Goal: Transaction & Acquisition: Book appointment/travel/reservation

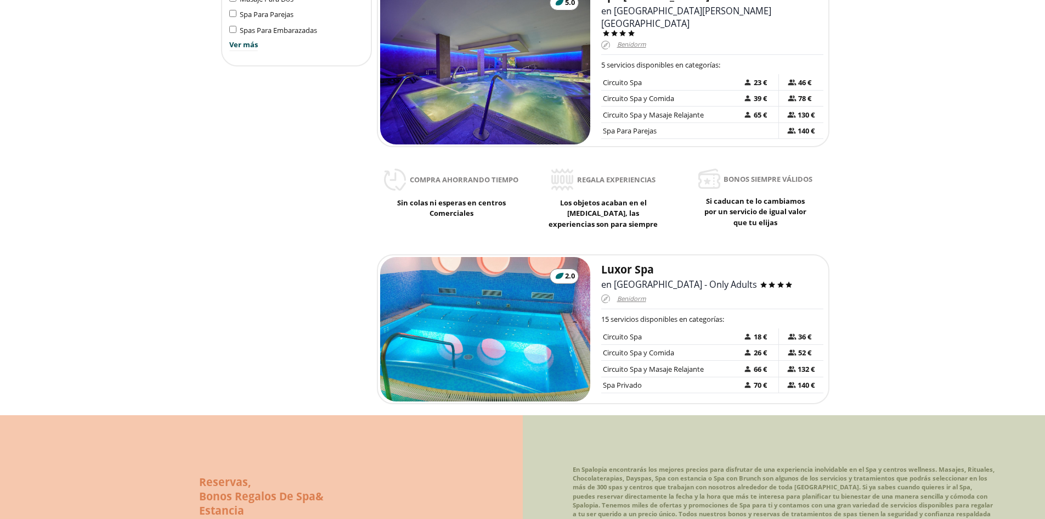
scroll to position [604, 0]
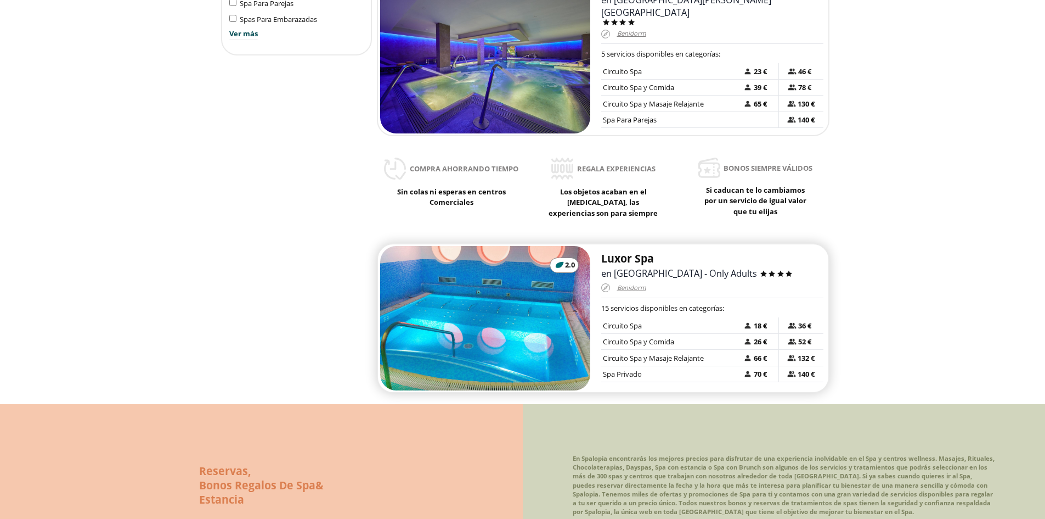
click at [619, 251] on h2 "Luxor Spa" at bounding box center [712, 258] width 222 height 14
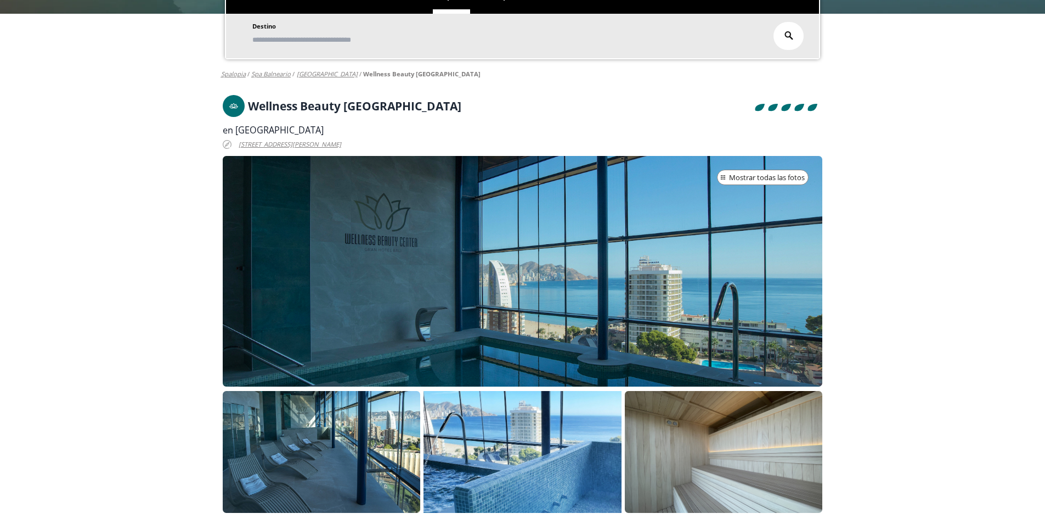
scroll to position [165, 0]
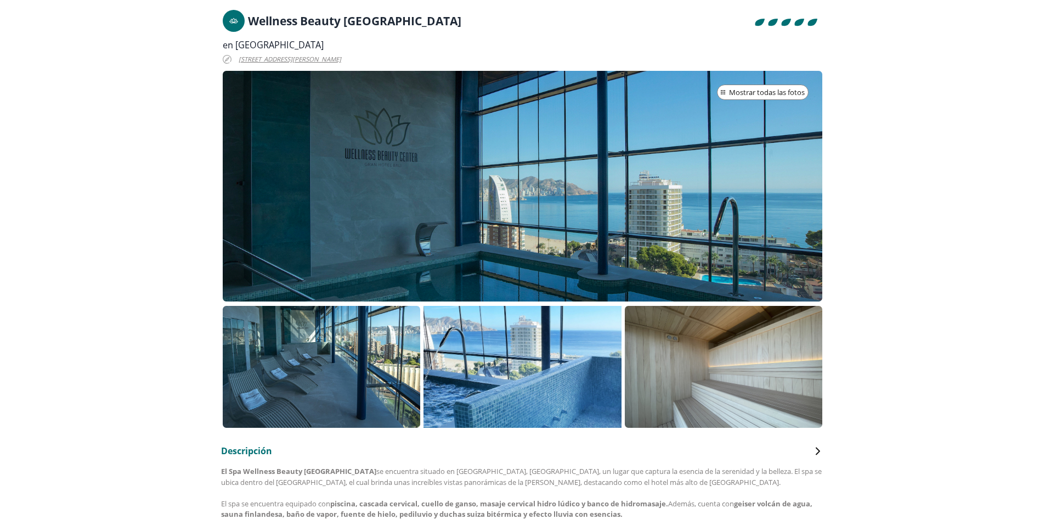
click at [520, 359] on p at bounding box center [523, 367] width 198 height 122
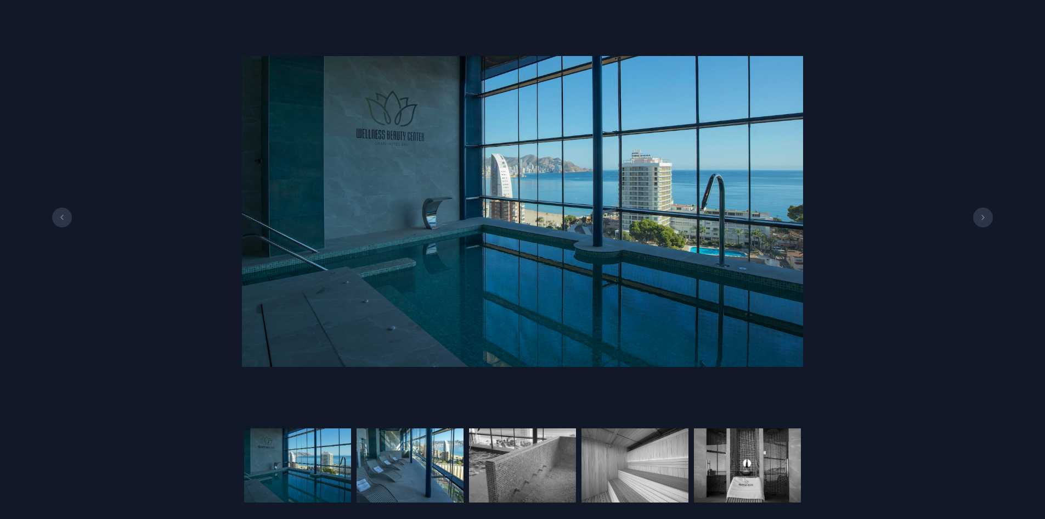
click at [469, 457] on img at bounding box center [522, 465] width 107 height 74
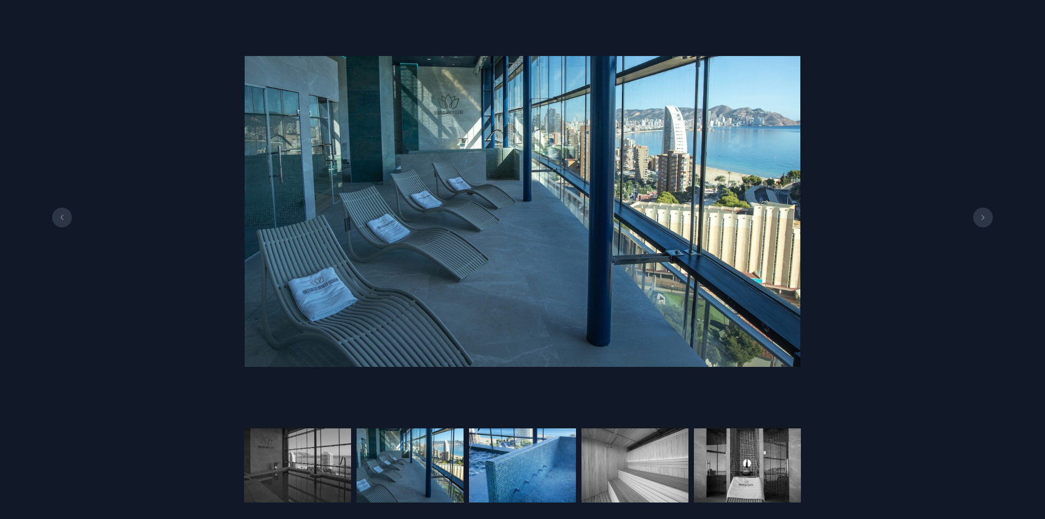
click at [582, 464] on img at bounding box center [635, 465] width 107 height 74
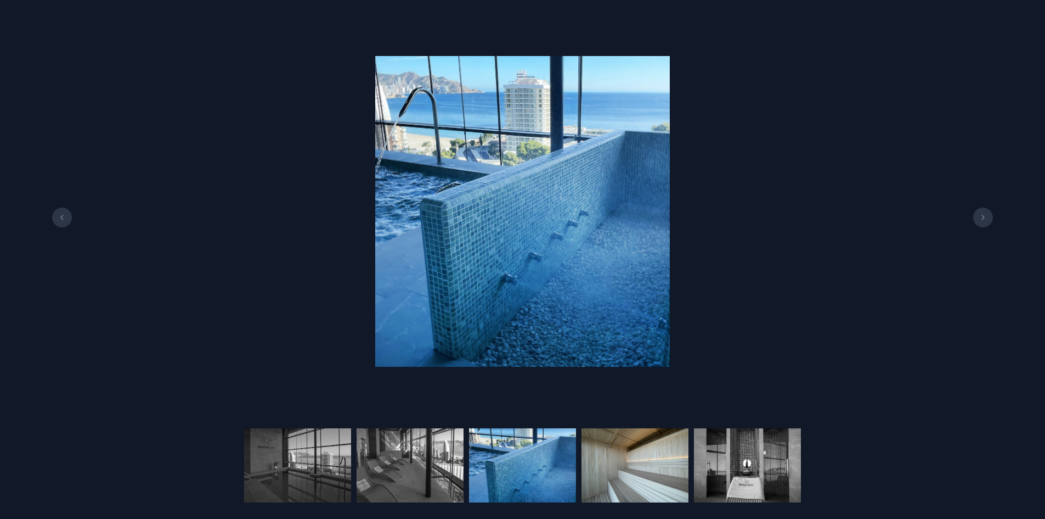
click at [694, 467] on img at bounding box center [747, 465] width 107 height 74
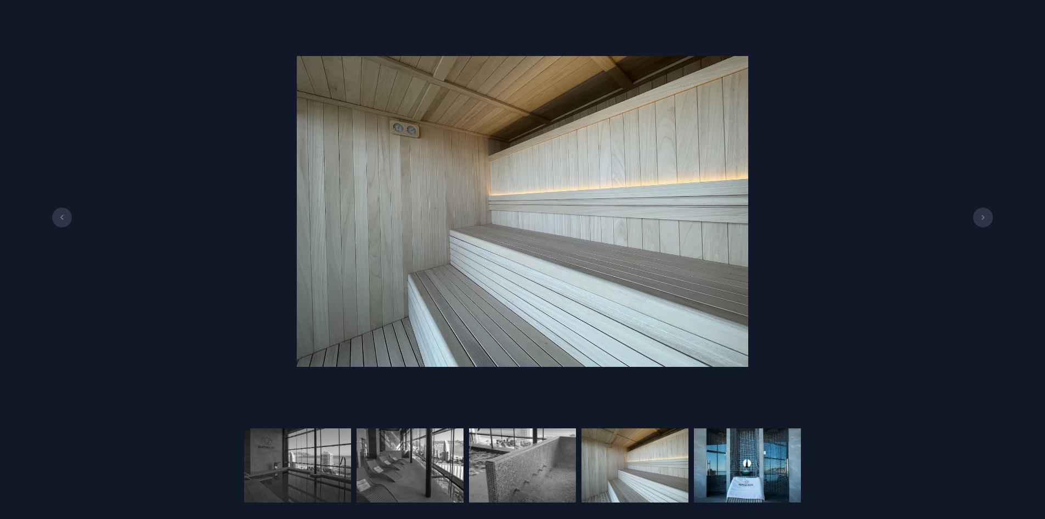
click at [759, 465] on img at bounding box center [747, 465] width 107 height 74
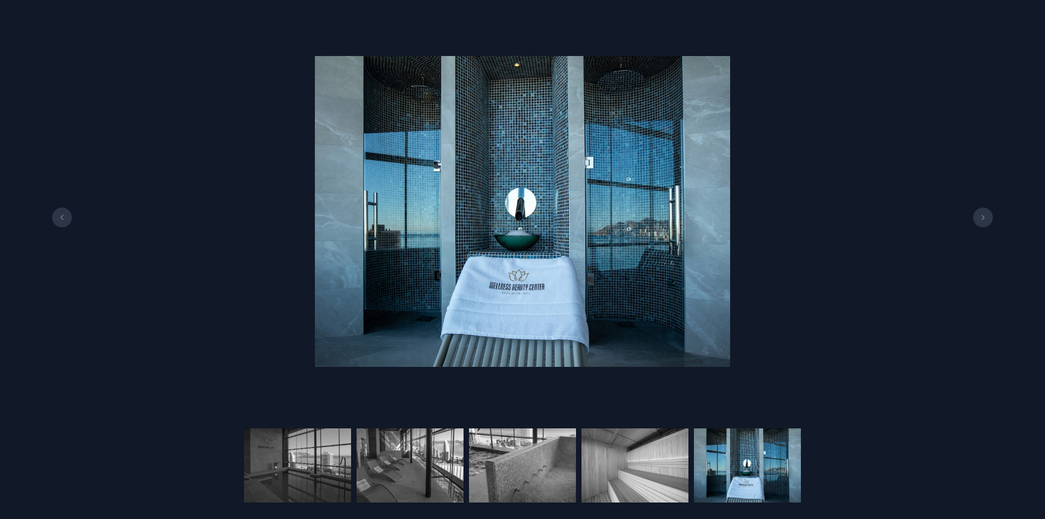
drag, startPoint x: 971, startPoint y: 229, endPoint x: 984, endPoint y: 219, distance: 16.8
click at [971, 229] on div at bounding box center [522, 211] width 1045 height 390
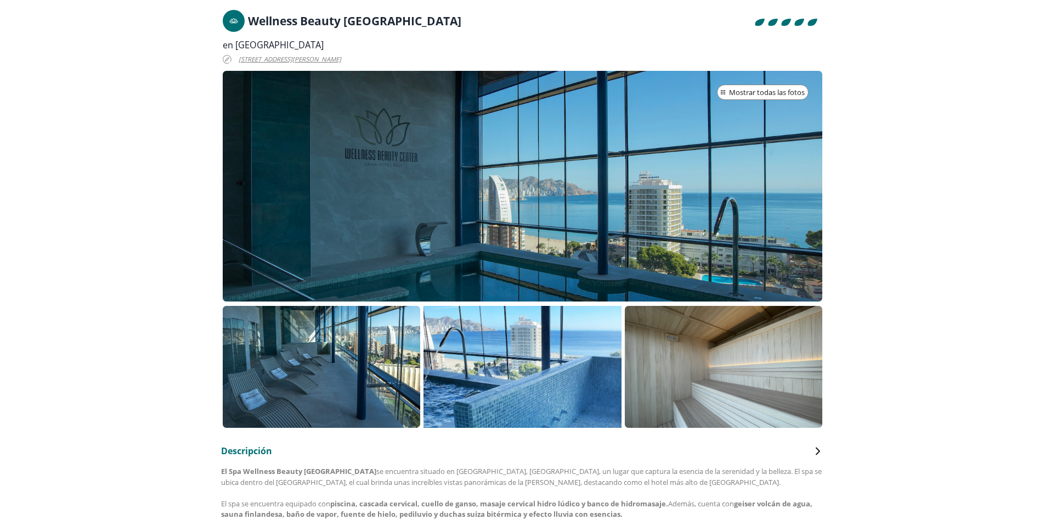
click at [984, 222] on icon at bounding box center [983, 224] width 9 height 5
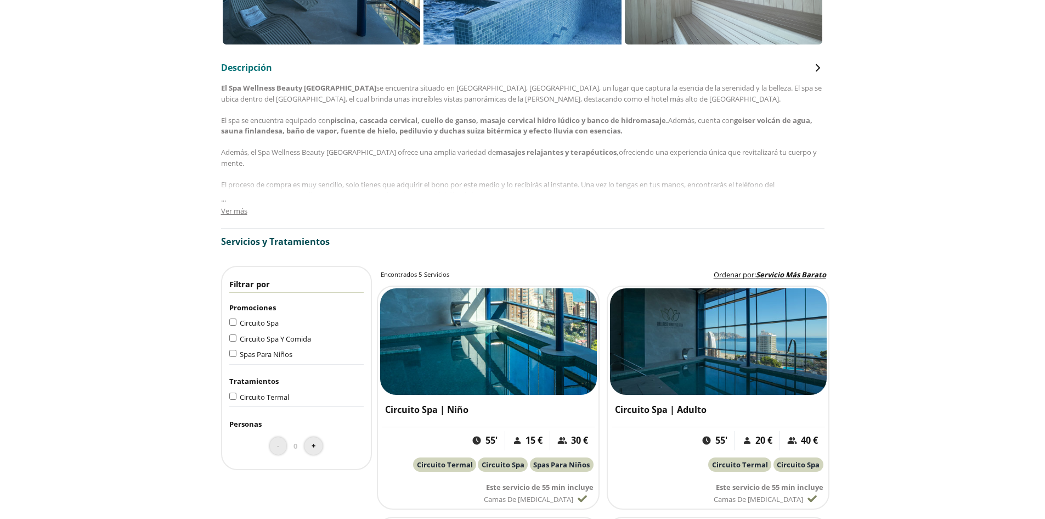
scroll to position [549, 0]
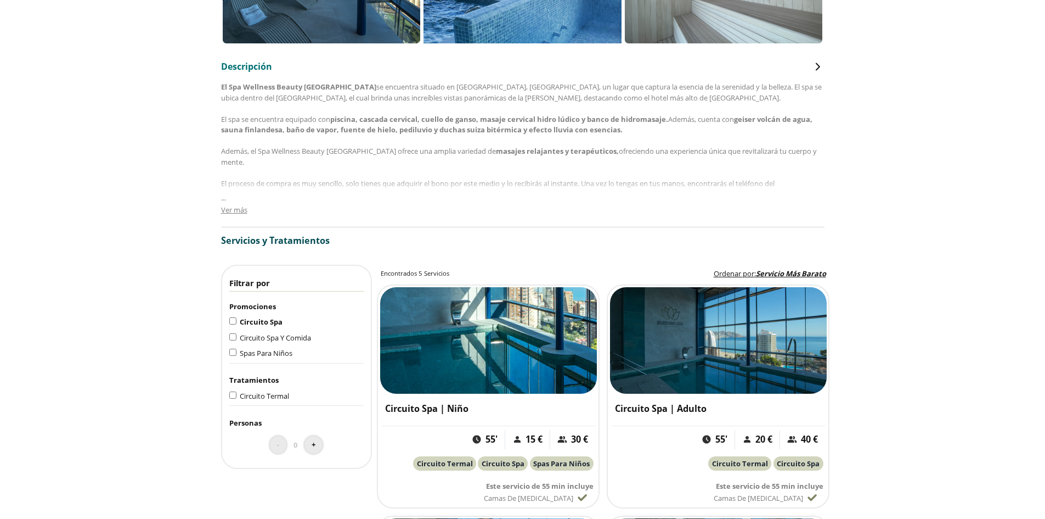
click at [256, 322] on span "Circuito Spa" at bounding box center [261, 322] width 43 height 10
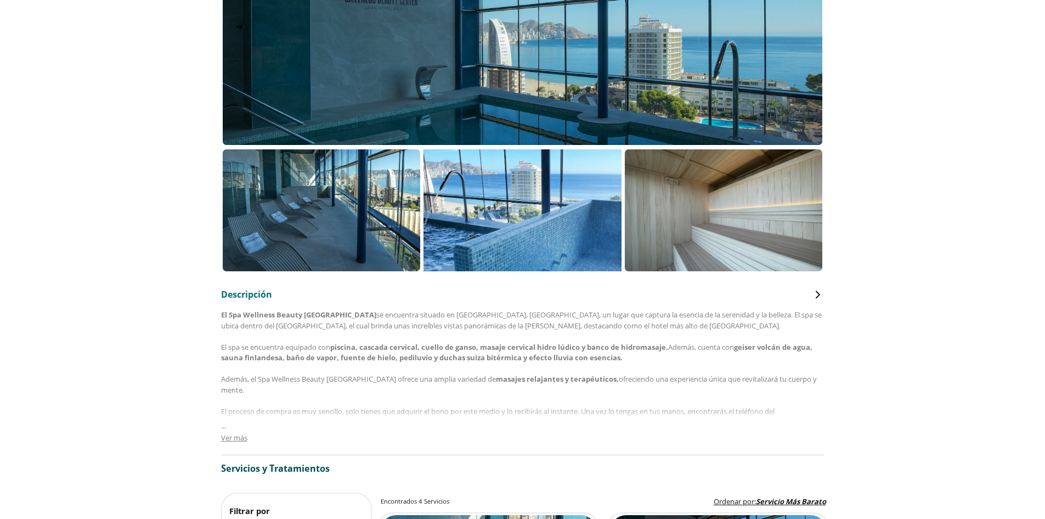
scroll to position [494, 0]
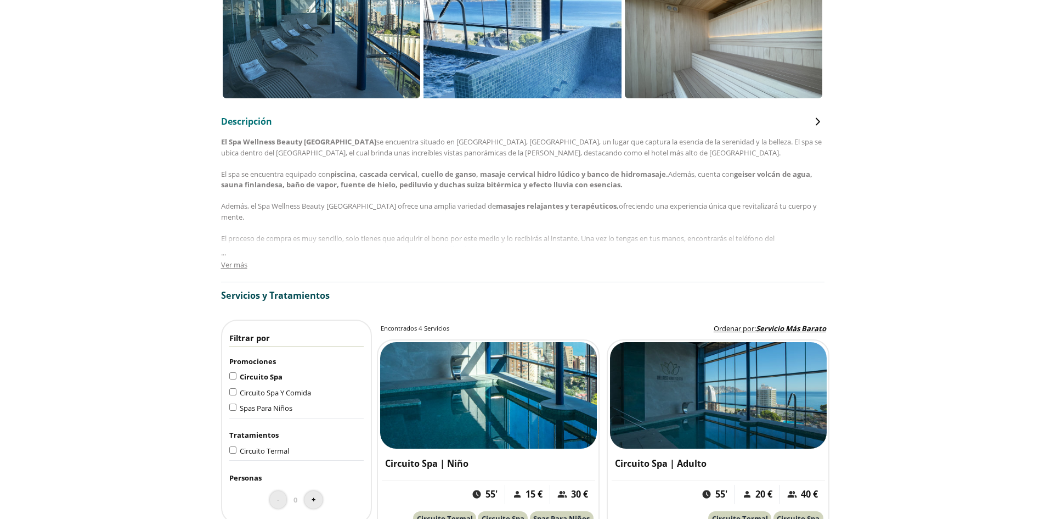
click at [221, 263] on span "Ver más" at bounding box center [234, 265] width 26 height 10
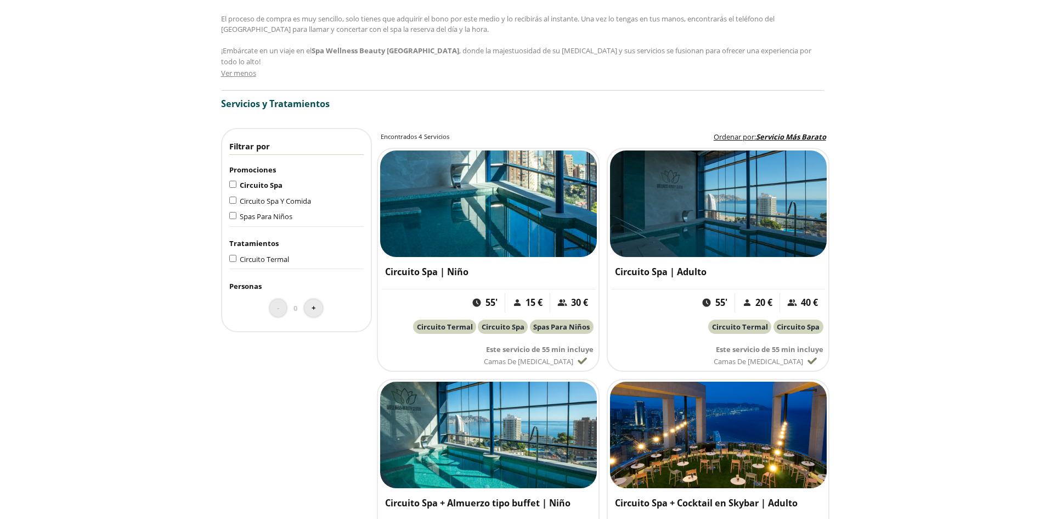
scroll to position [658, 0]
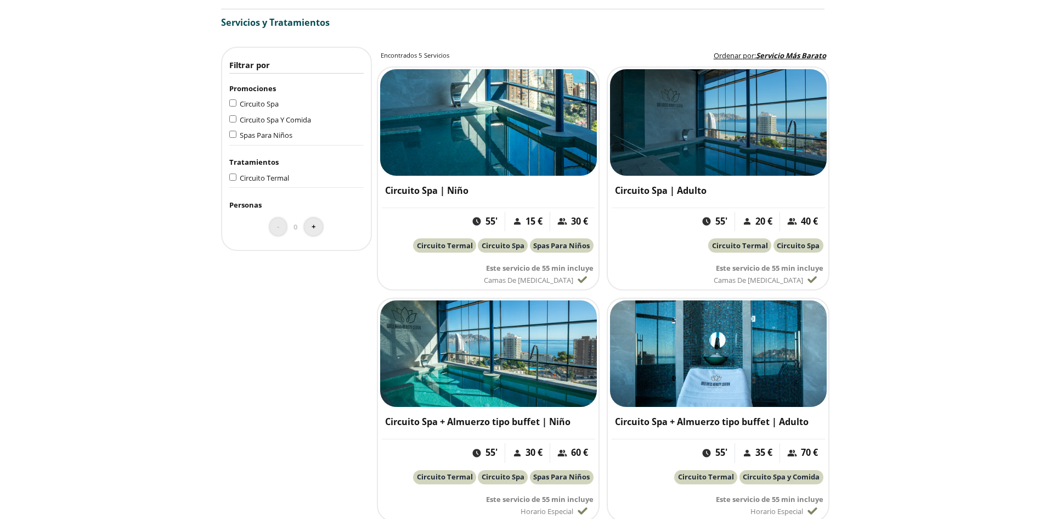
scroll to position [768, 0]
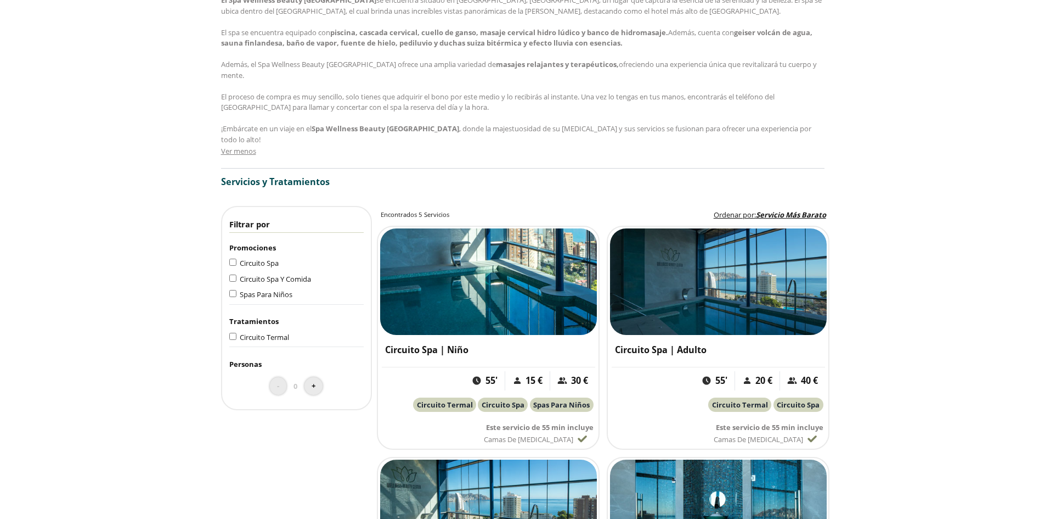
scroll to position [604, 0]
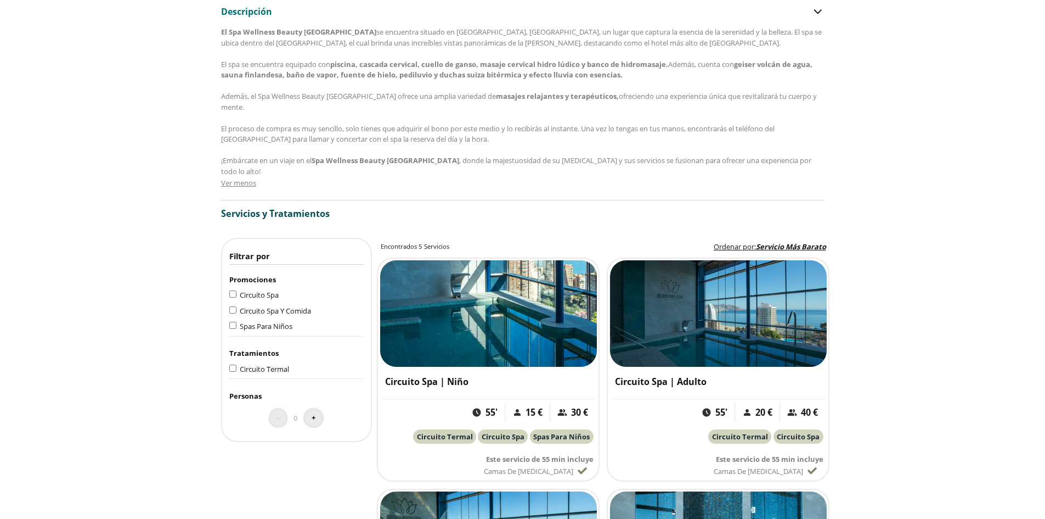
click at [142, 128] on main "Wellness Beauty [GEOGRAPHIC_DATA] [STREET_ADDRESS][PERSON_NAME] [GEOGRAPHIC_DAT…" at bounding box center [522, 508] width 1045 height 1933
click at [730, 288] on img at bounding box center [718, 313] width 217 height 106
